Goal: Information Seeking & Learning: Learn about a topic

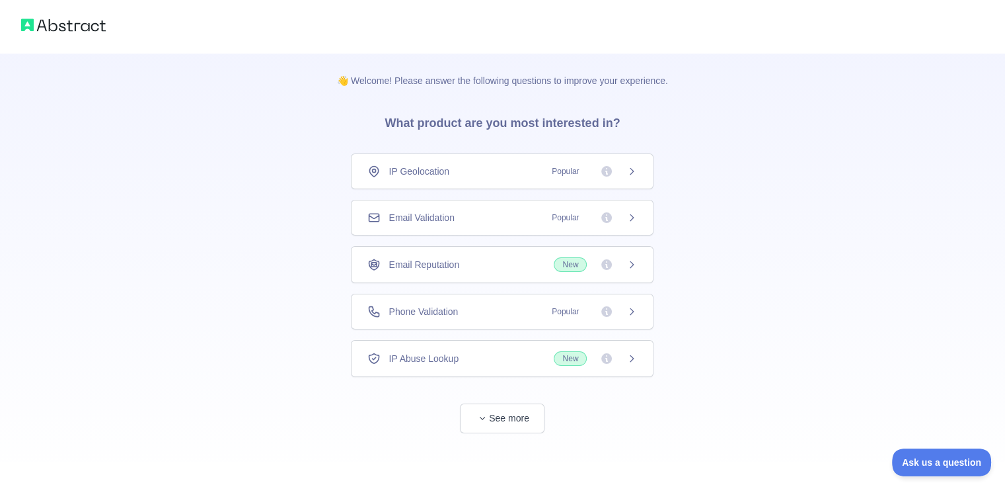
click at [517, 214] on div "Email Validation Popular" at bounding box center [503, 217] width 270 height 13
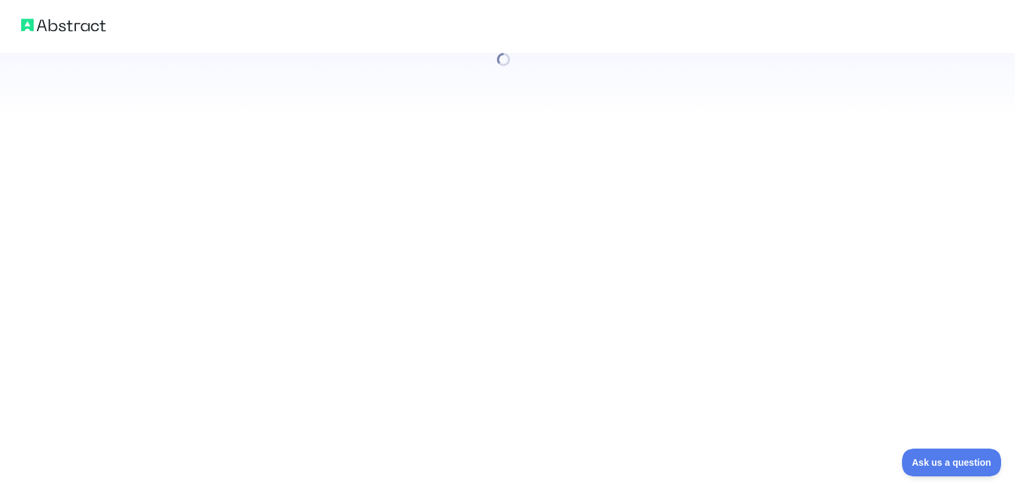
click at [636, 212] on div at bounding box center [507, 241] width 1015 height 483
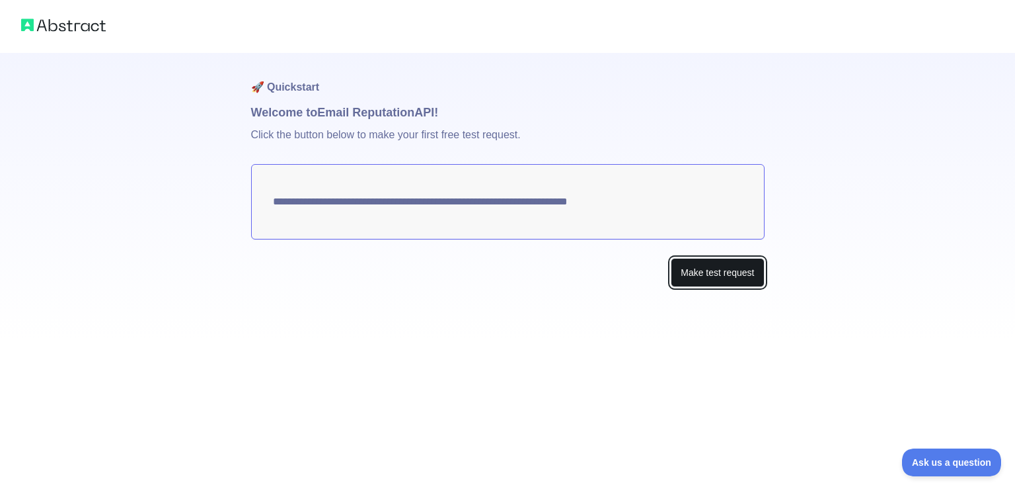
click at [684, 270] on button "Make test request" at bounding box center [717, 273] width 93 height 30
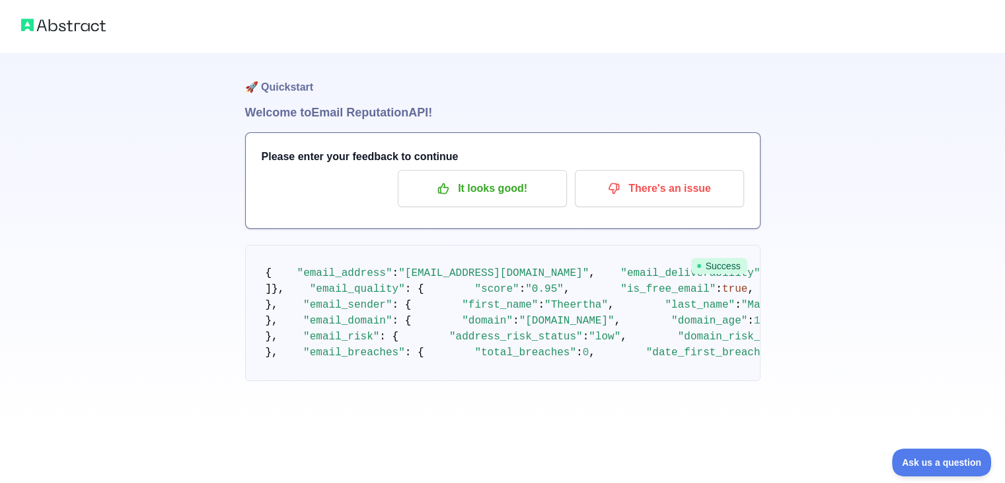
scroll to position [1, 0]
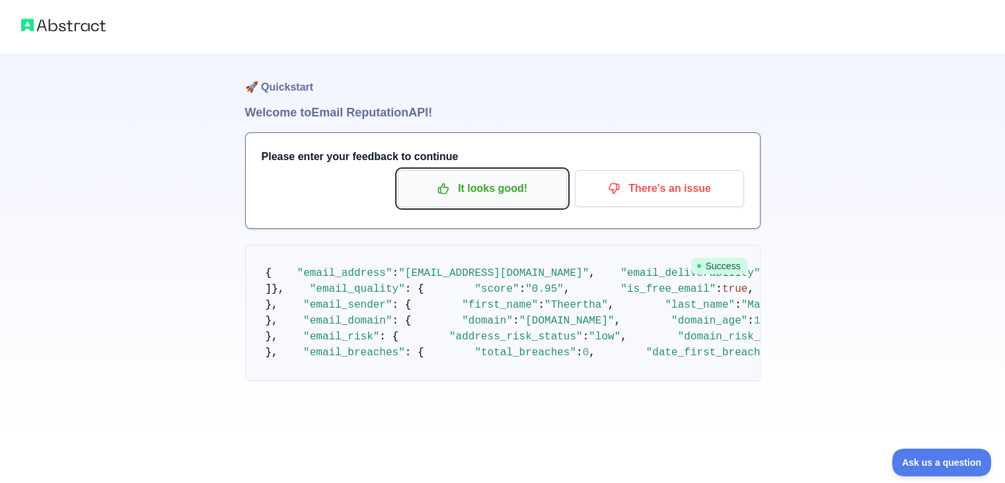
click at [494, 195] on p "It looks good!" at bounding box center [482, 188] width 149 height 22
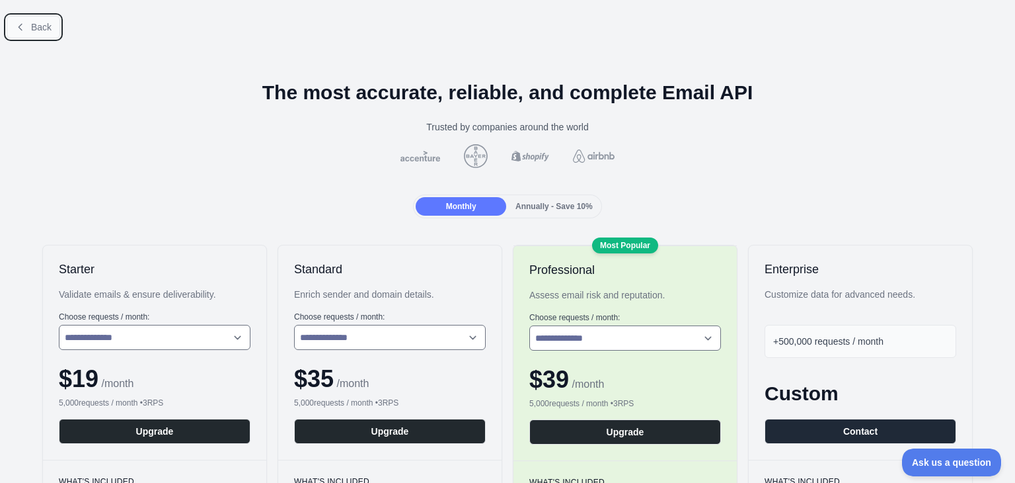
click at [36, 27] on span "Back" at bounding box center [41, 27] width 20 height 11
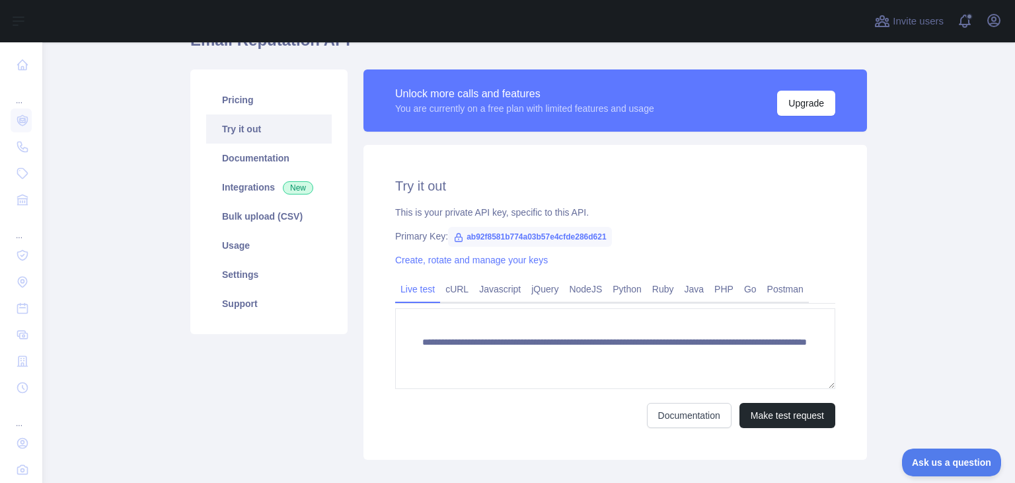
scroll to position [71, 0]
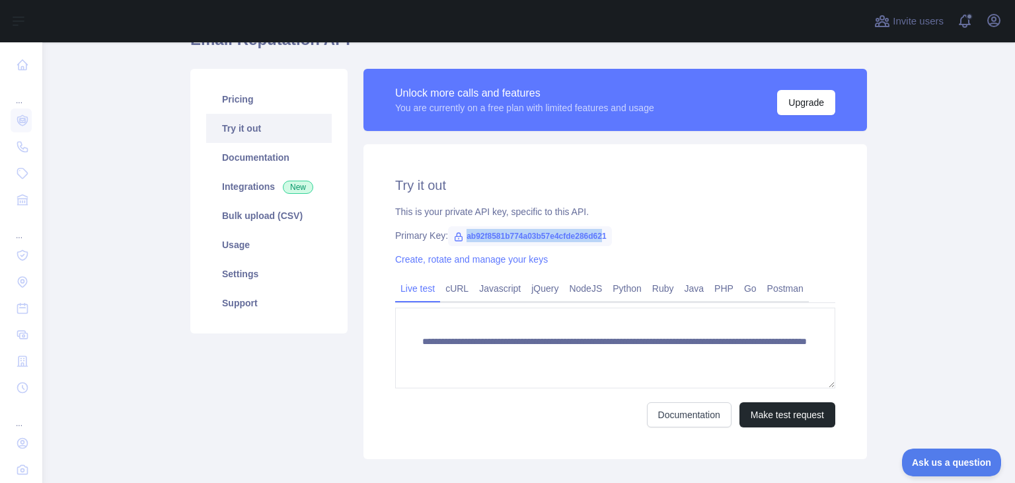
drag, startPoint x: 598, startPoint y: 237, endPoint x: 458, endPoint y: 241, distance: 140.2
click at [458, 241] on span "ab92f8581b774a03b57e4cfde286d621" at bounding box center [530, 236] width 164 height 20
copy span "ab92f8581b774a03b57e4cfde286d62"
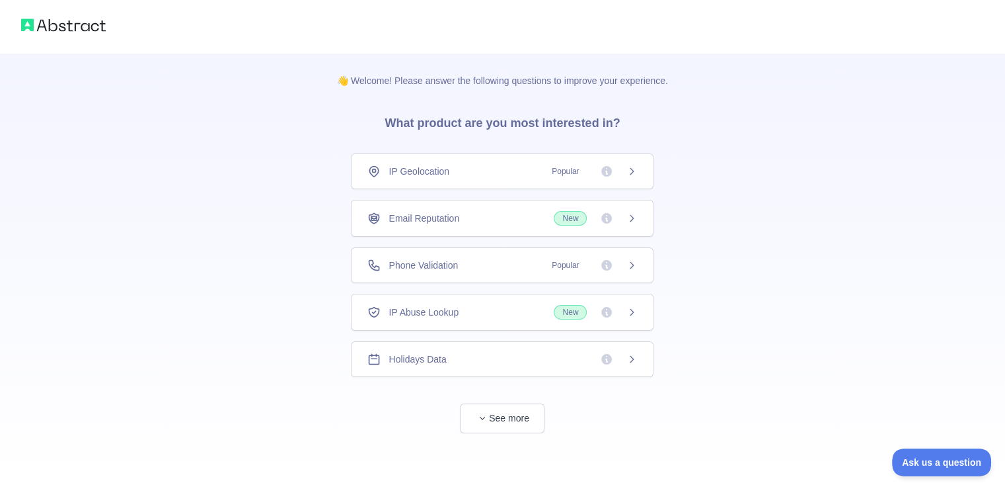
click at [475, 165] on div "IP Geolocation Popular" at bounding box center [503, 171] width 270 height 13
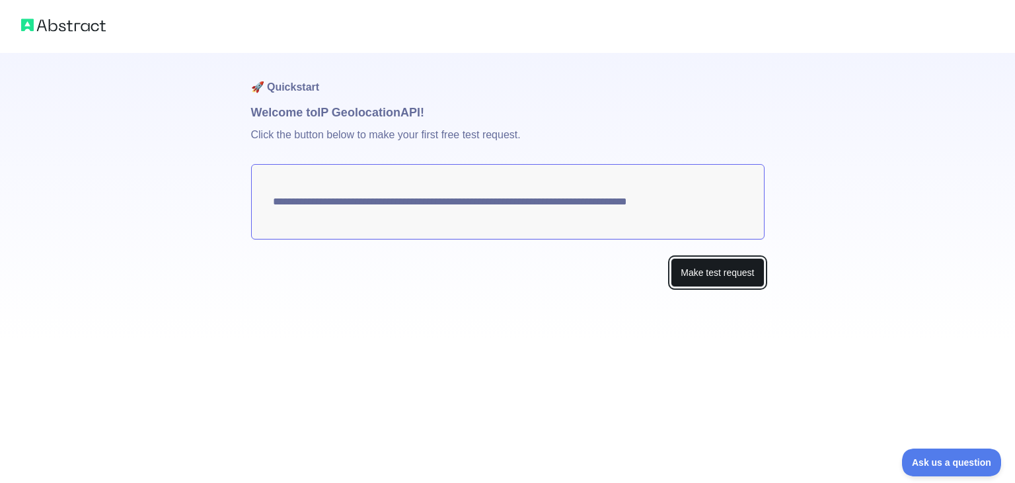
click at [723, 268] on button "Make test request" at bounding box center [717, 273] width 93 height 30
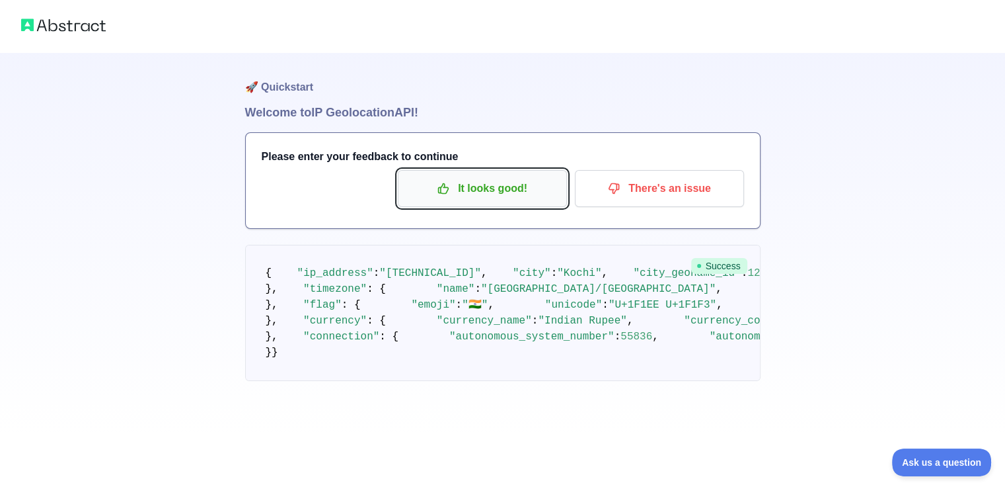
click at [545, 178] on p "It looks good!" at bounding box center [482, 188] width 149 height 22
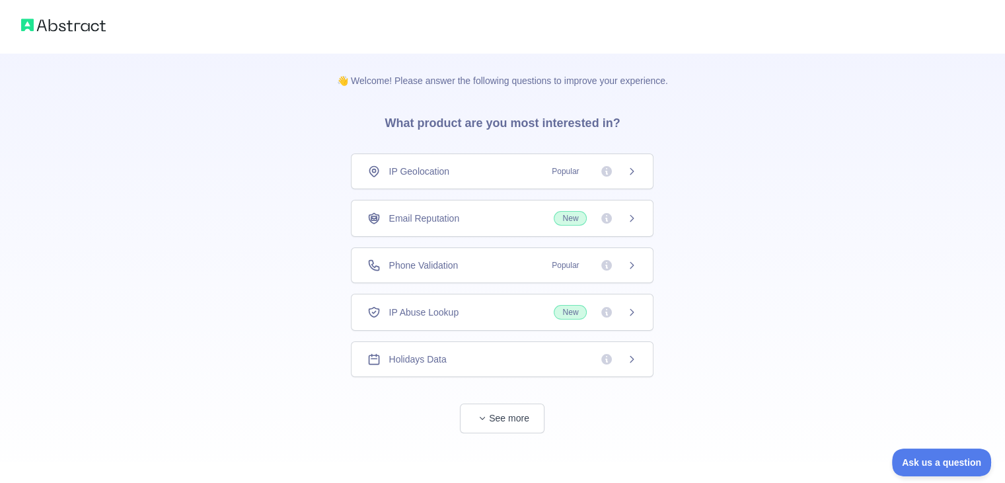
click at [637, 168] on div "IP Geolocation Popular" at bounding box center [502, 171] width 303 height 36
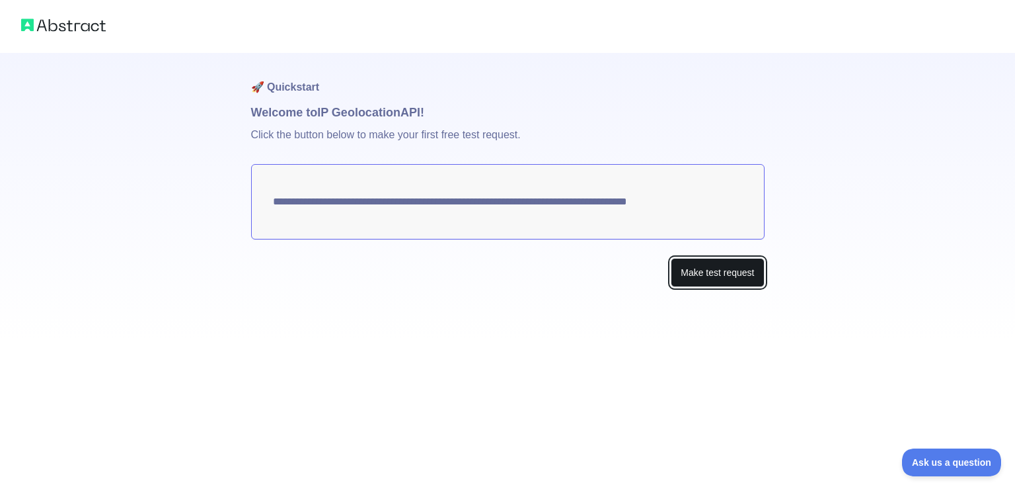
click at [688, 268] on button "Make test request" at bounding box center [717, 273] width 93 height 30
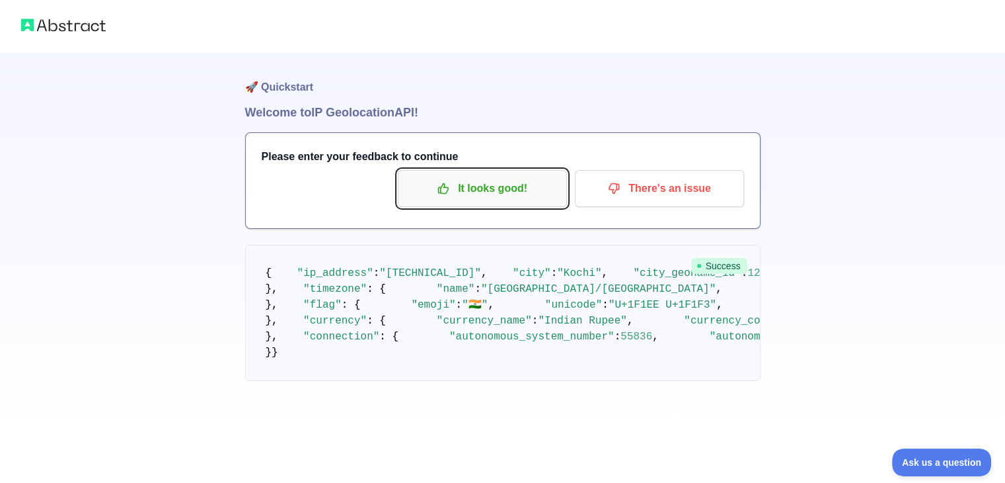
click at [533, 184] on p "It looks good!" at bounding box center [482, 188] width 149 height 22
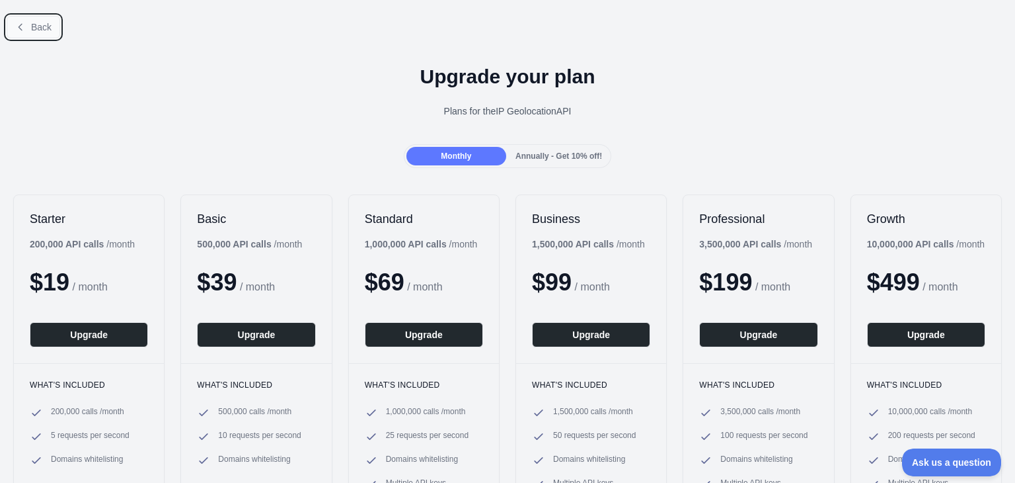
click at [32, 28] on span "Back" at bounding box center [41, 27] width 20 height 11
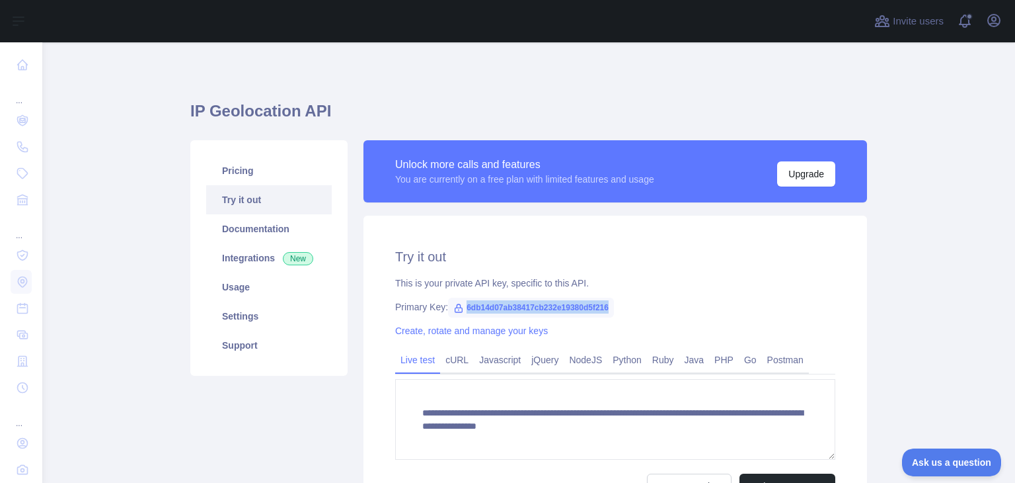
drag, startPoint x: 606, startPoint y: 309, endPoint x: 458, endPoint y: 310, distance: 147.4
click at [458, 310] on span "6db14d07ab38417cb232e19380d5f216" at bounding box center [531, 307] width 166 height 20
copy span "6db14d07ab38417cb232e19380d5f216"
click at [270, 193] on link "Try it out" at bounding box center [269, 199] width 126 height 29
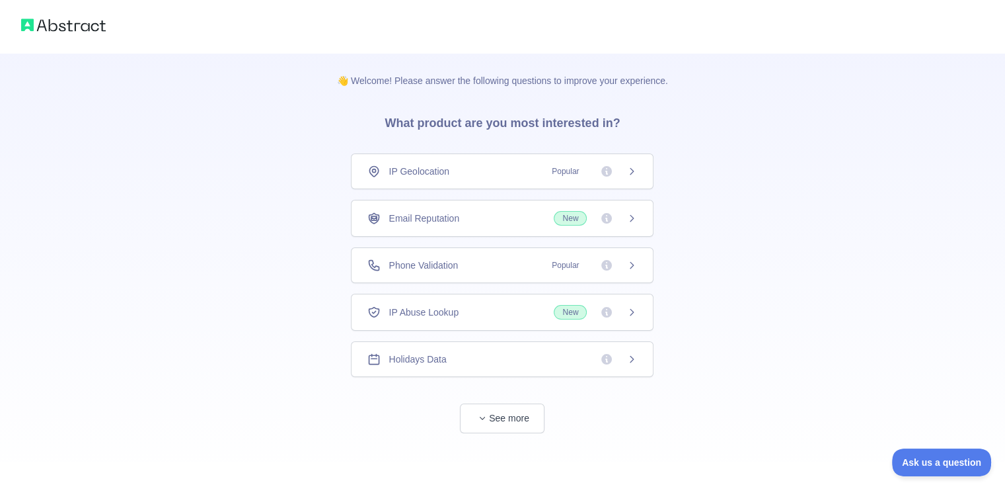
click at [493, 264] on div "Phone Validation Popular" at bounding box center [503, 264] width 270 height 13
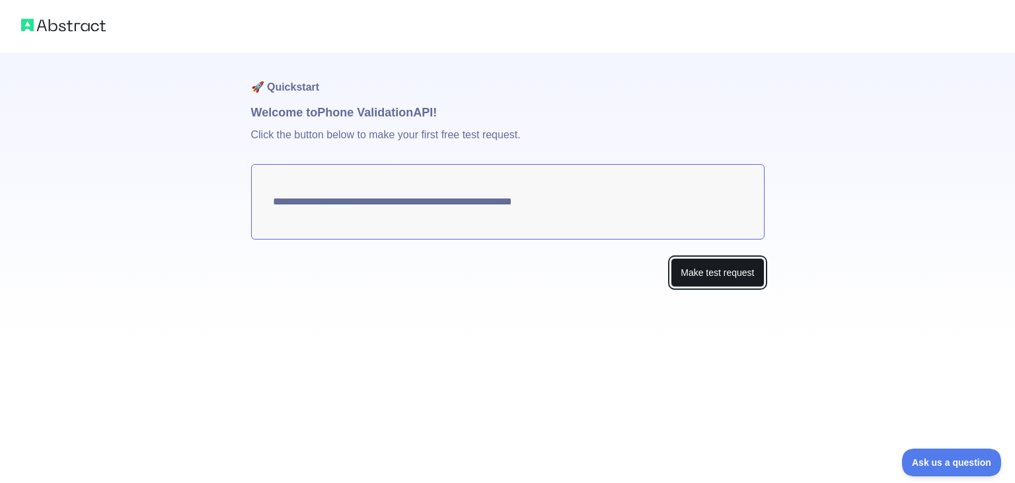
click at [739, 276] on button "Make test request" at bounding box center [717, 273] width 93 height 30
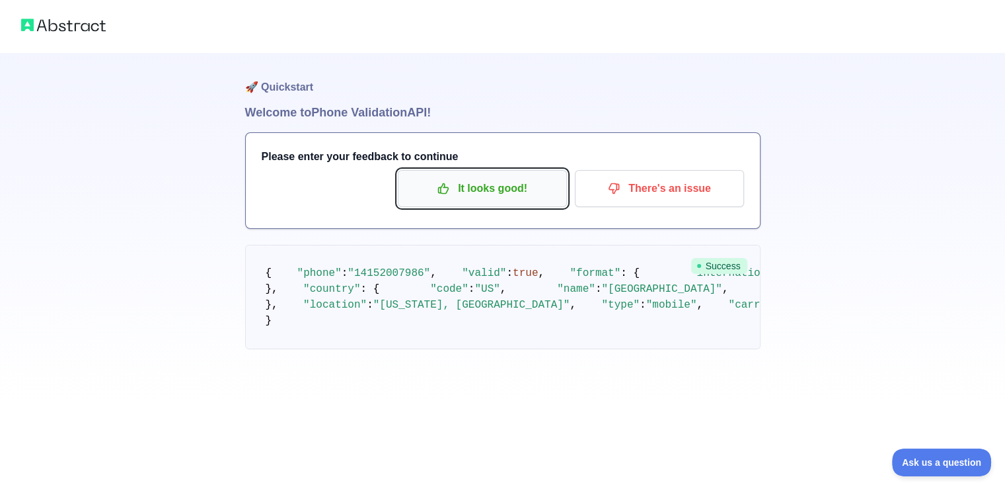
click at [555, 177] on p "It looks good!" at bounding box center [482, 188] width 149 height 22
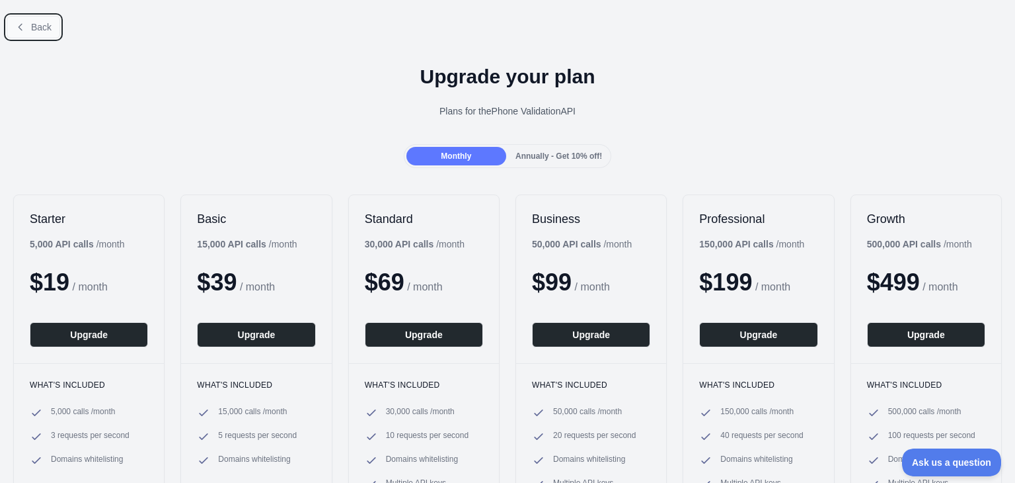
click at [30, 30] on button "Back" at bounding box center [34, 27] width 54 height 22
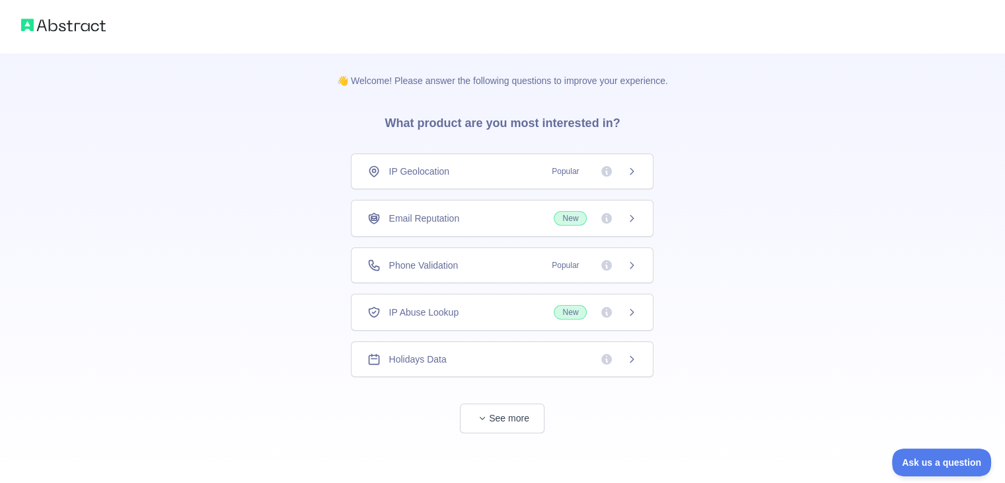
click at [630, 262] on icon at bounding box center [632, 265] width 11 height 11
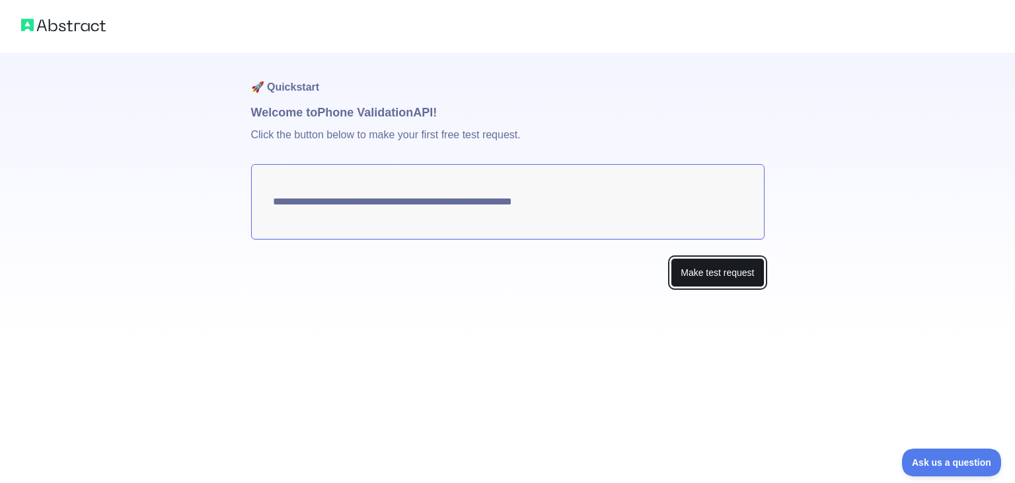
click at [692, 281] on button "Make test request" at bounding box center [717, 273] width 93 height 30
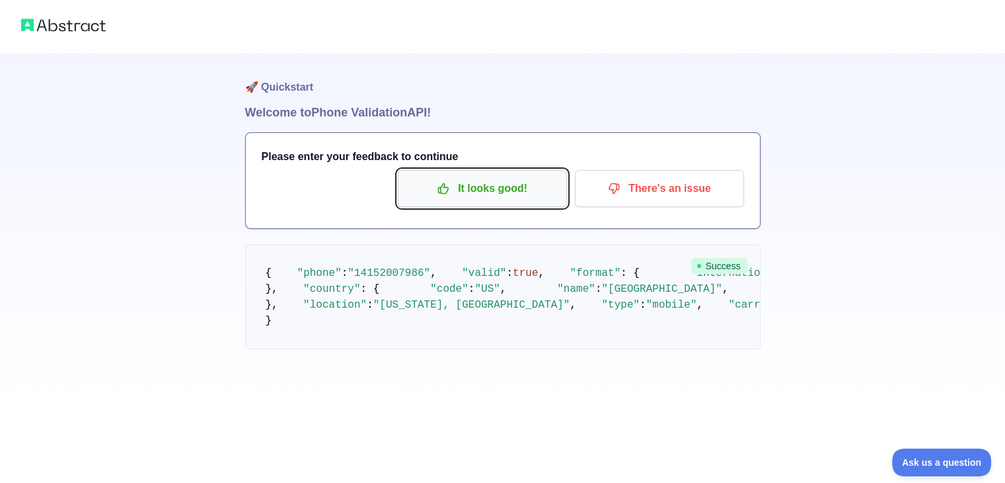
click at [552, 191] on p "It looks good!" at bounding box center [482, 188] width 149 height 22
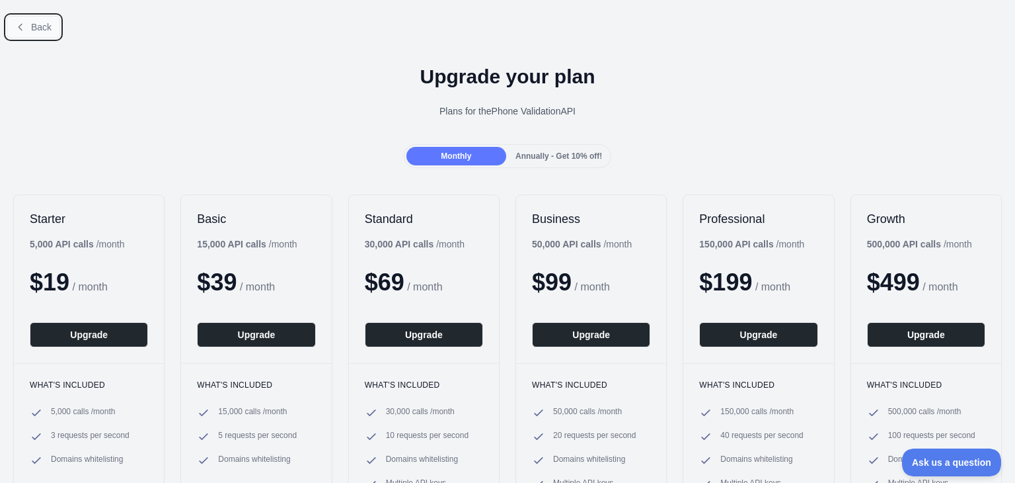
click at [17, 22] on icon at bounding box center [20, 27] width 11 height 11
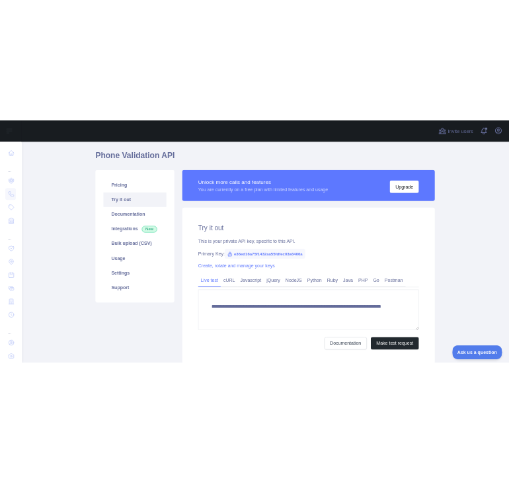
scroll to position [42, 0]
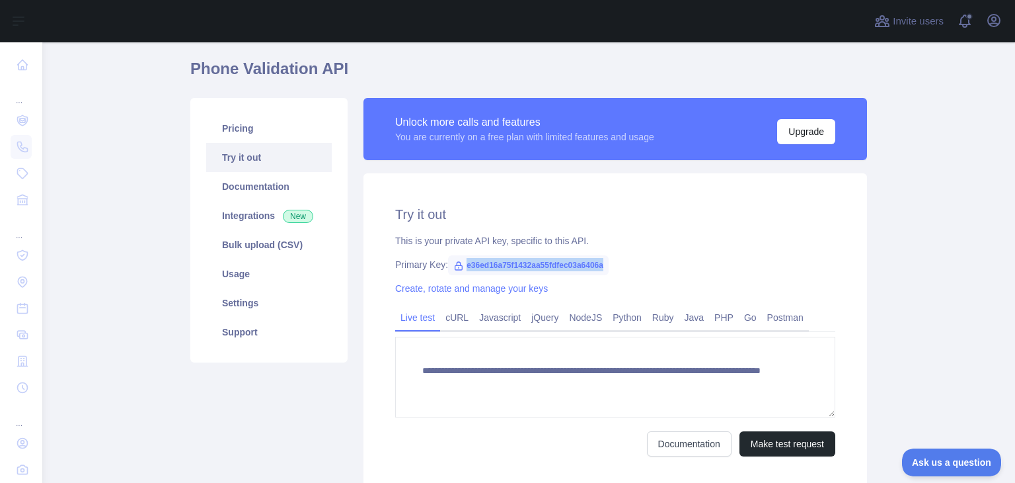
drag, startPoint x: 602, startPoint y: 264, endPoint x: 455, endPoint y: 254, distance: 147.1
click at [455, 255] on span "e36ed16a75f1432aa55fdfec03a6406a" at bounding box center [528, 265] width 161 height 20
copy span "e36ed16a75f1432aa55fdfec03a6406a"
